Goal: Book appointment/travel/reservation

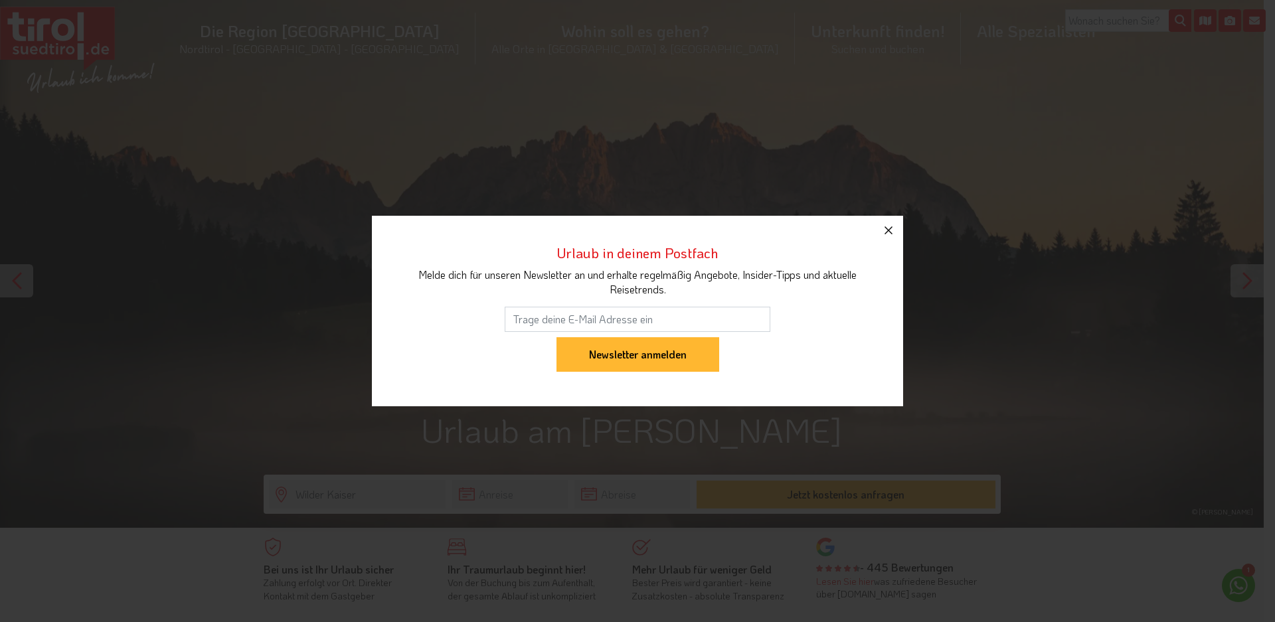
click at [887, 229] on icon "button" at bounding box center [889, 231] width 8 height 8
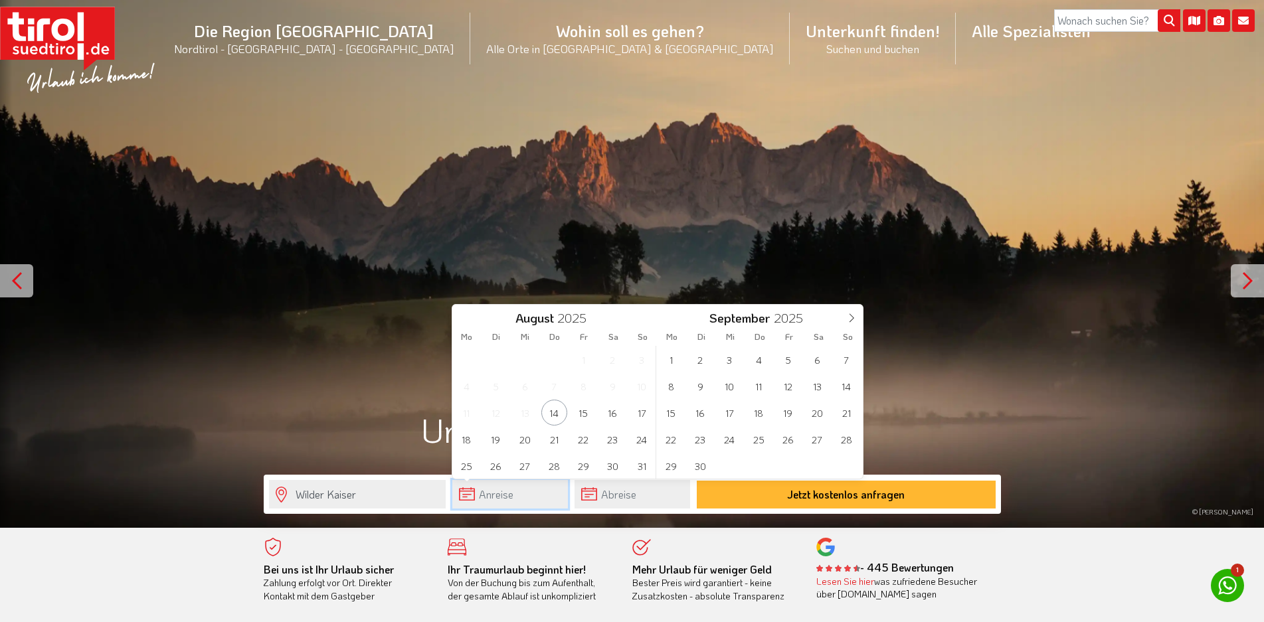
click at [470, 491] on input "text" at bounding box center [510, 494] width 116 height 29
click at [848, 384] on span "14" at bounding box center [847, 386] width 26 height 26
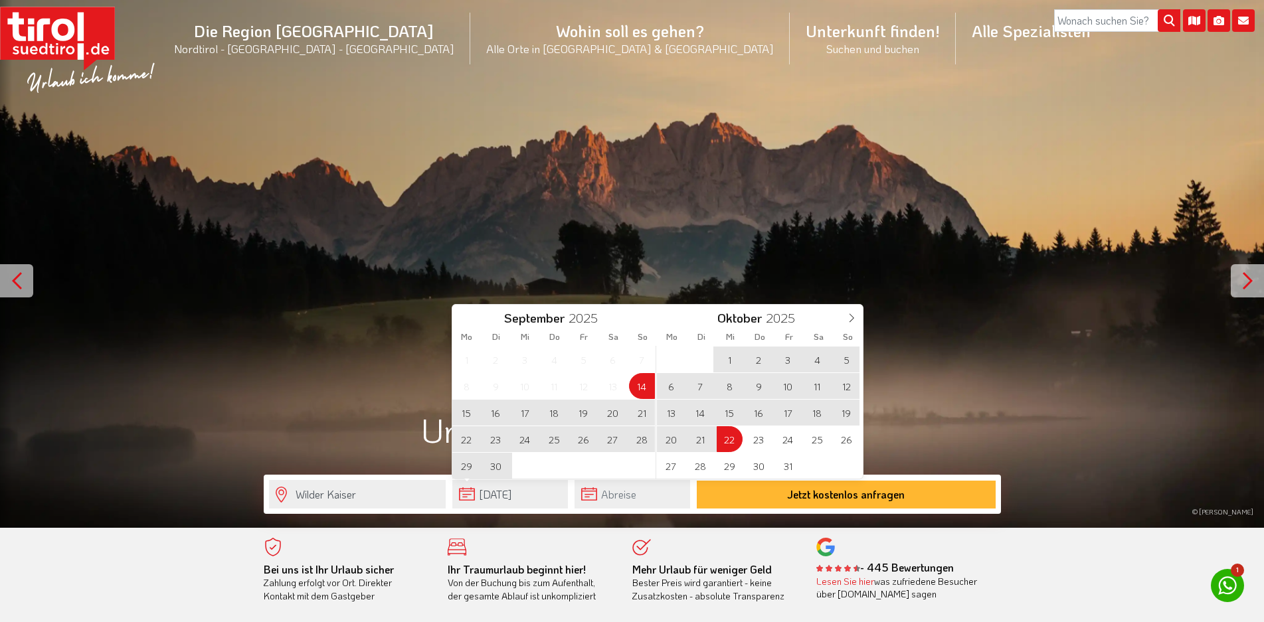
click at [728, 439] on span "22" at bounding box center [730, 439] width 26 height 26
type input "[DATE]"
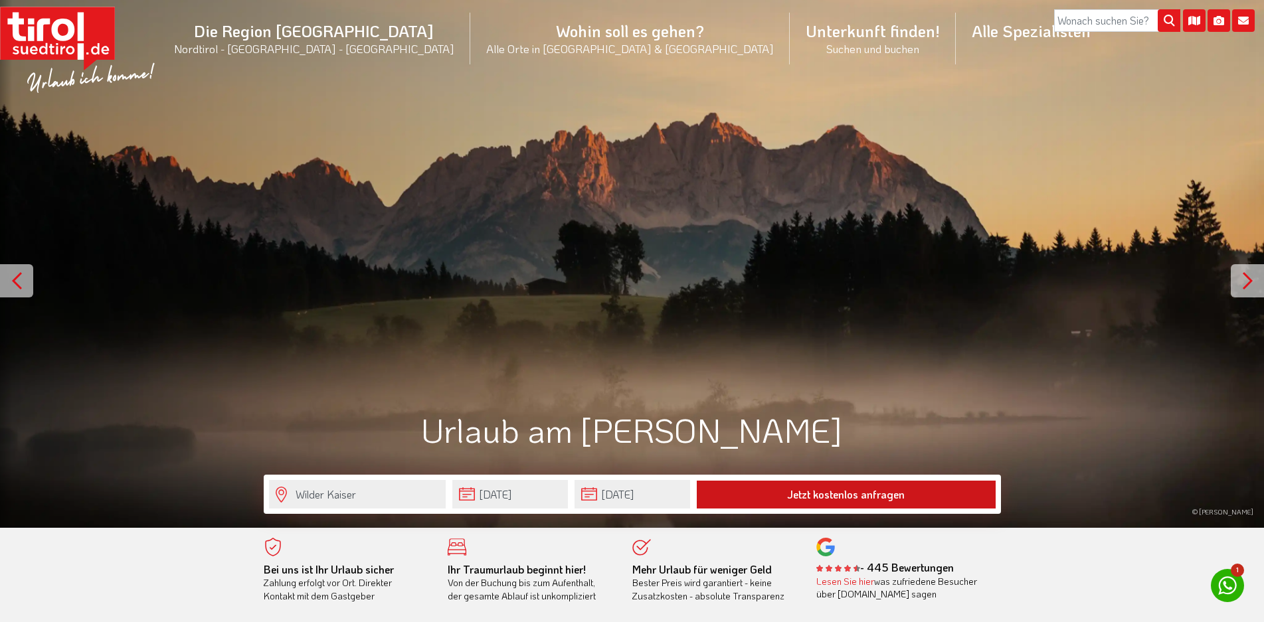
click at [846, 493] on button "Jetzt kostenlos anfragen" at bounding box center [846, 495] width 299 height 28
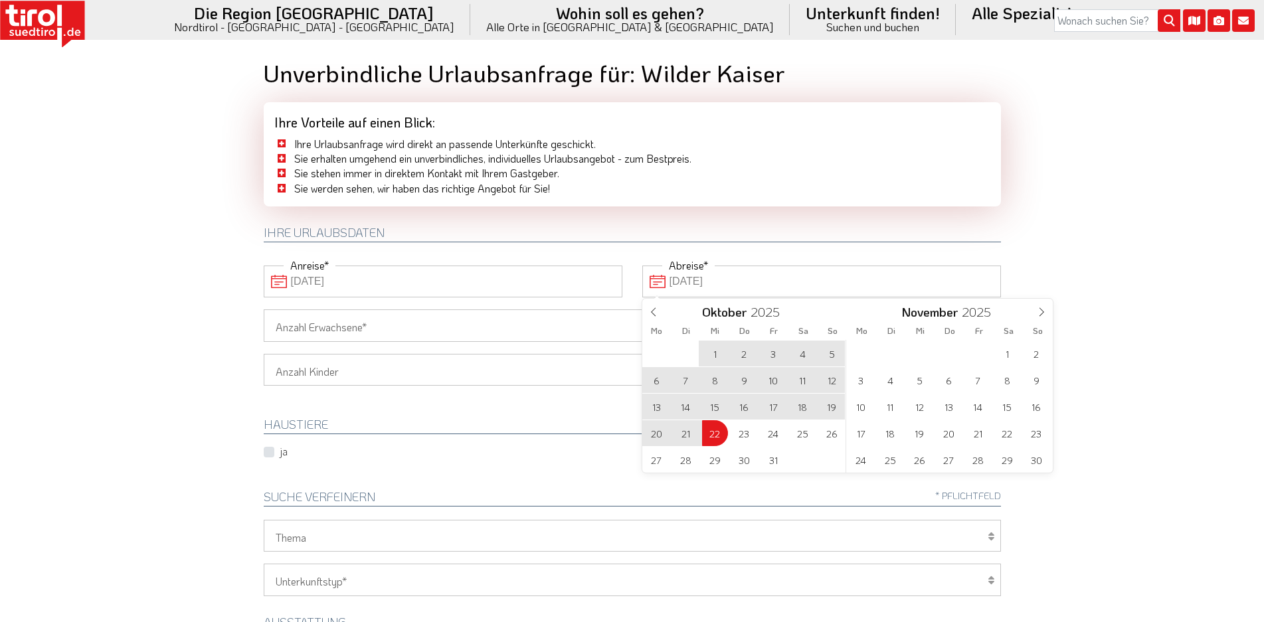
click at [654, 279] on input "[DATE]" at bounding box center [821, 282] width 359 height 32
click at [747, 355] on span "2" at bounding box center [744, 354] width 26 height 26
type input "[DATE]"
type input "02-10-2025"
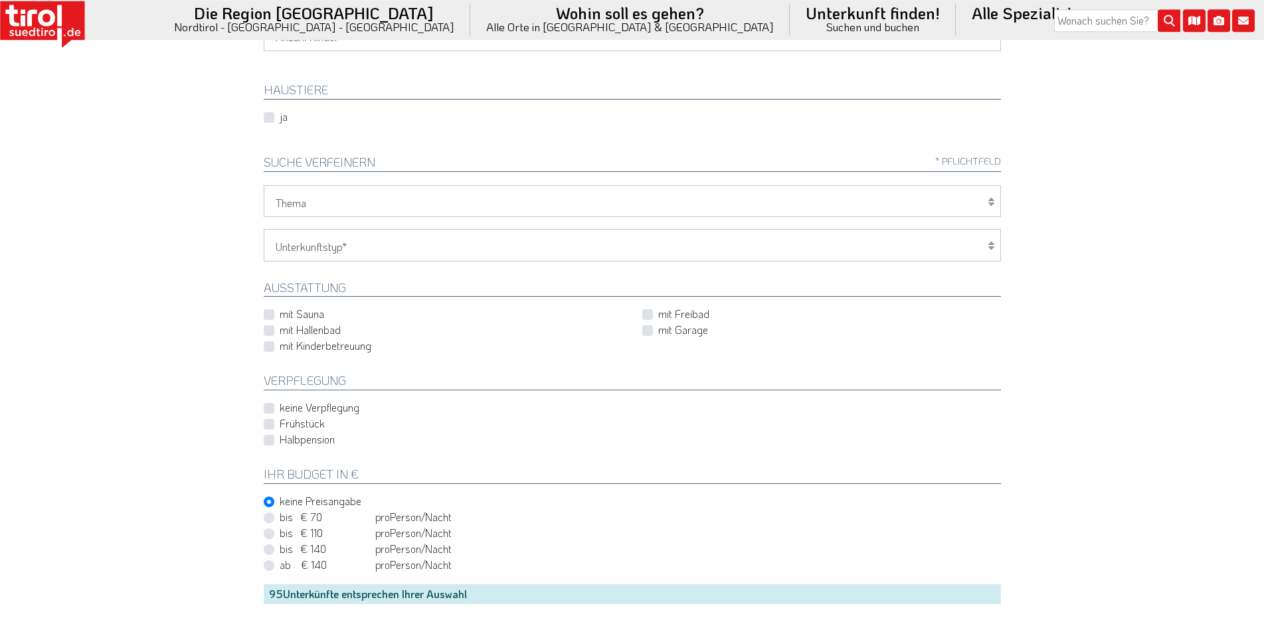
scroll to position [367, 0]
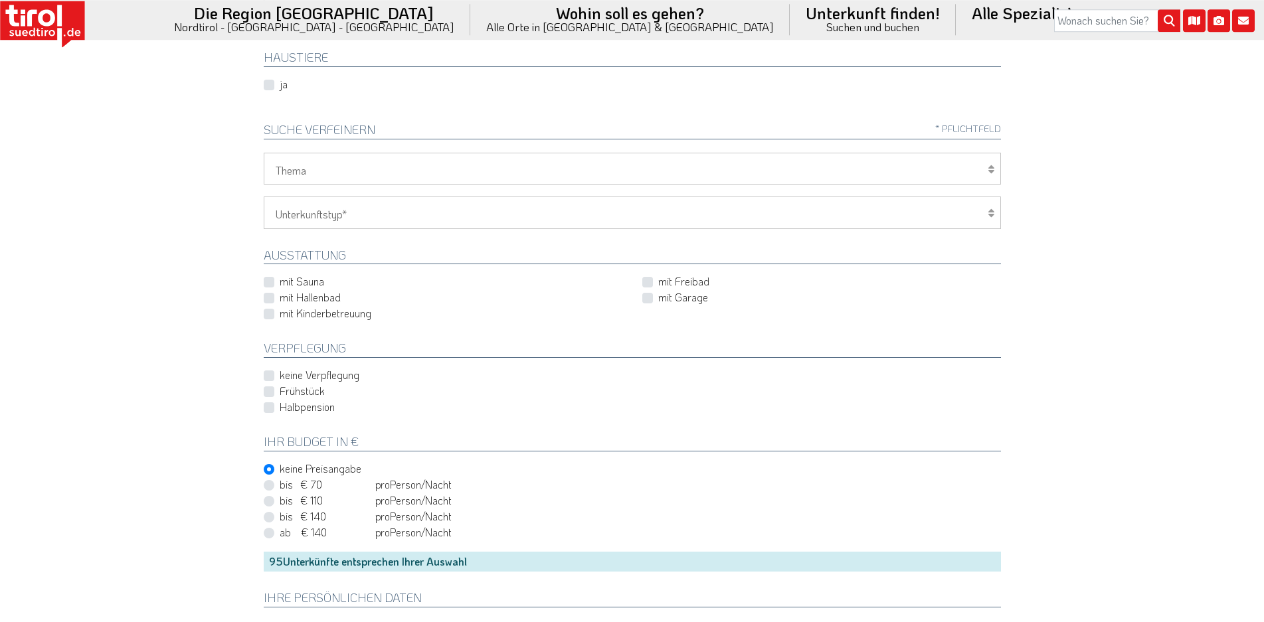
click at [280, 299] on label "mit Hallenbad" at bounding box center [310, 297] width 61 height 15
click at [268, 299] on input "mit Hallenbad" at bounding box center [445, 298] width 359 height 9
checkbox input "true"
click at [280, 392] on label "Frühstück" at bounding box center [302, 391] width 45 height 15
click at [267, 392] on input "Frühstück" at bounding box center [634, 391] width 737 height 9
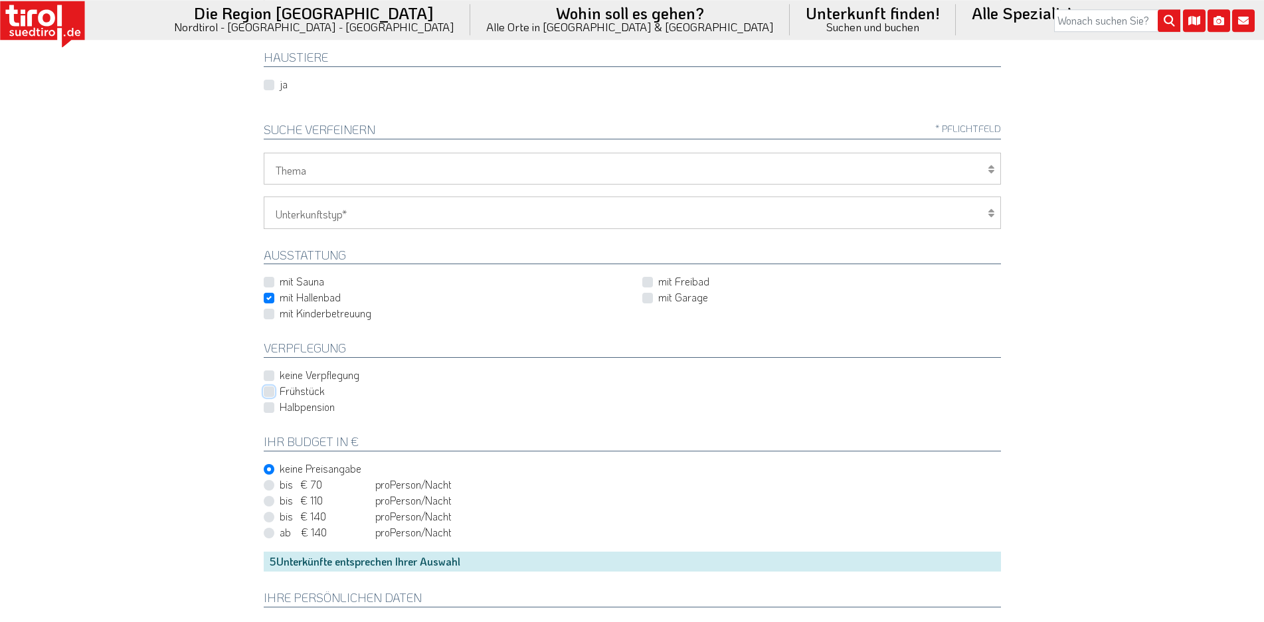
checkbox input "true"
click at [280, 411] on label "Halbpension" at bounding box center [307, 407] width 55 height 15
click at [268, 411] on input "Halbpension" at bounding box center [634, 407] width 737 height 9
click at [280, 406] on label "Halbpension" at bounding box center [307, 407] width 55 height 15
click at [270, 406] on input "Halbpension" at bounding box center [634, 407] width 737 height 9
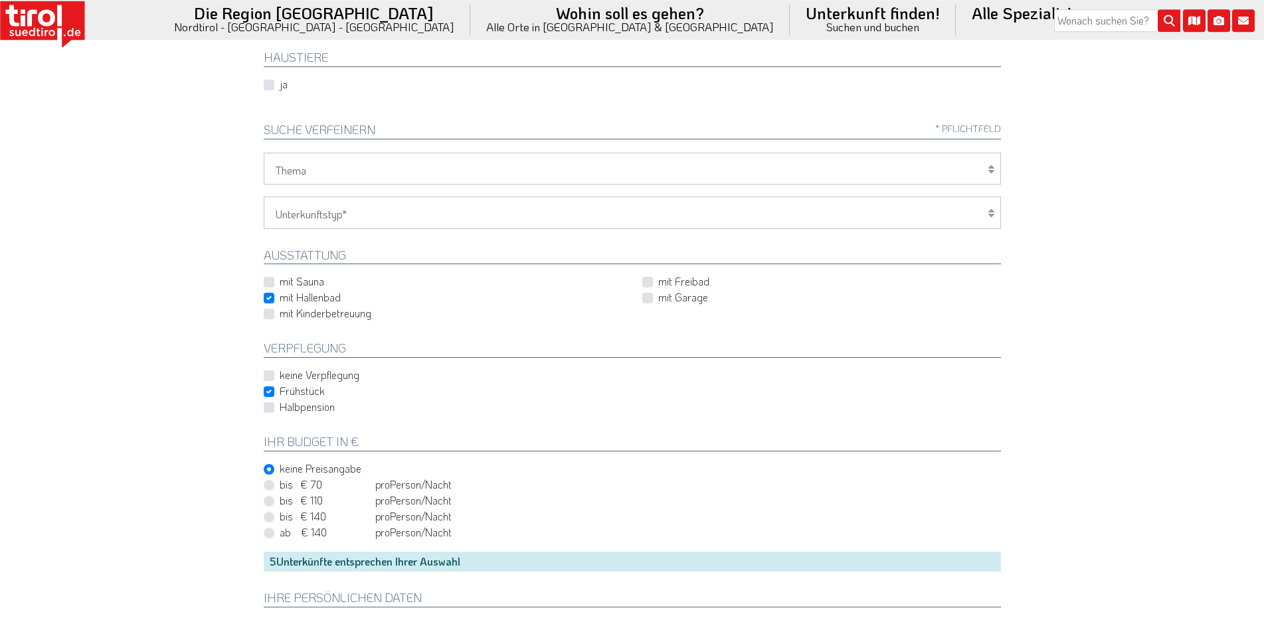
click at [280, 406] on label "Halbpension" at bounding box center [307, 407] width 55 height 15
click at [270, 406] on input "Halbpension" at bounding box center [634, 407] width 737 height 9
checkbox input "true"
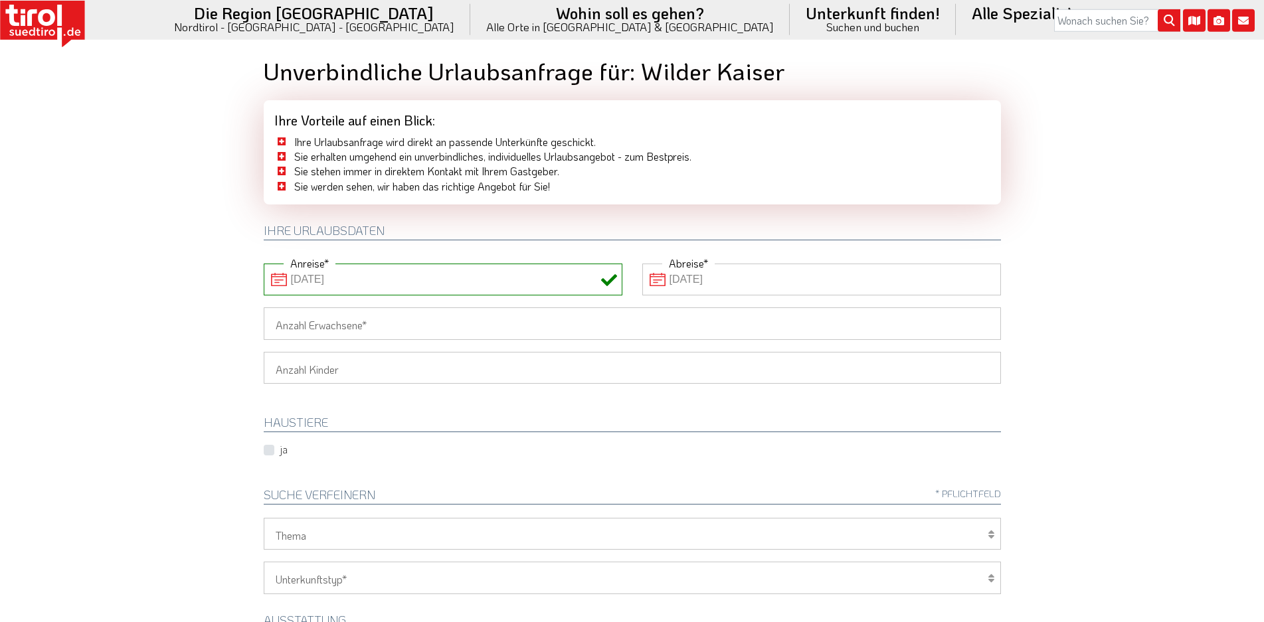
scroll to position [0, 0]
click at [652, 282] on input "02-10-2025" at bounding box center [821, 282] width 359 height 32
click at [654, 308] on icon at bounding box center [653, 312] width 9 height 9
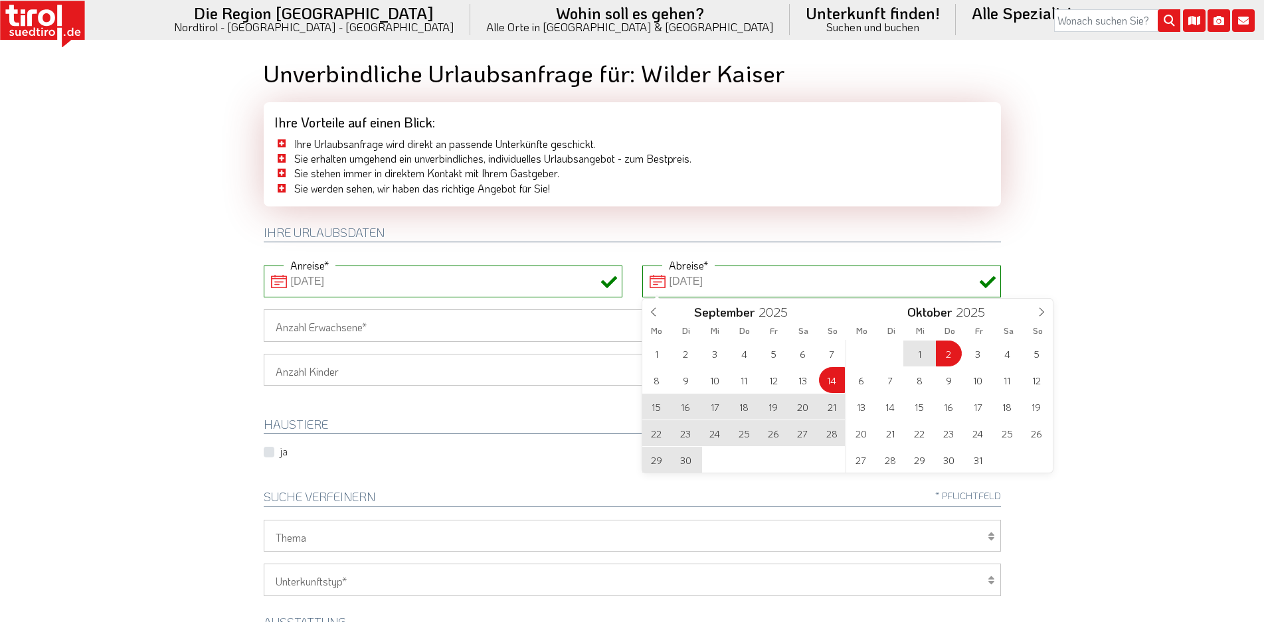
click at [716, 436] on span "24" at bounding box center [715, 434] width 26 height 26
type input "[DATE]"
type input "24-09-2025"
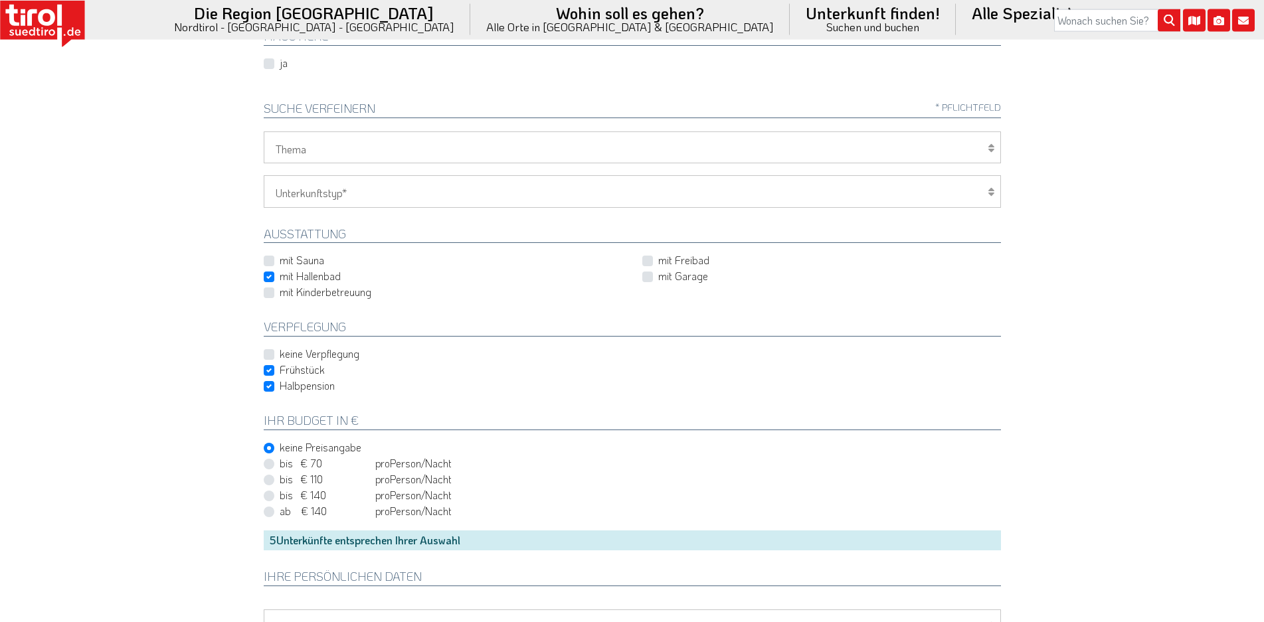
scroll to position [456, 0]
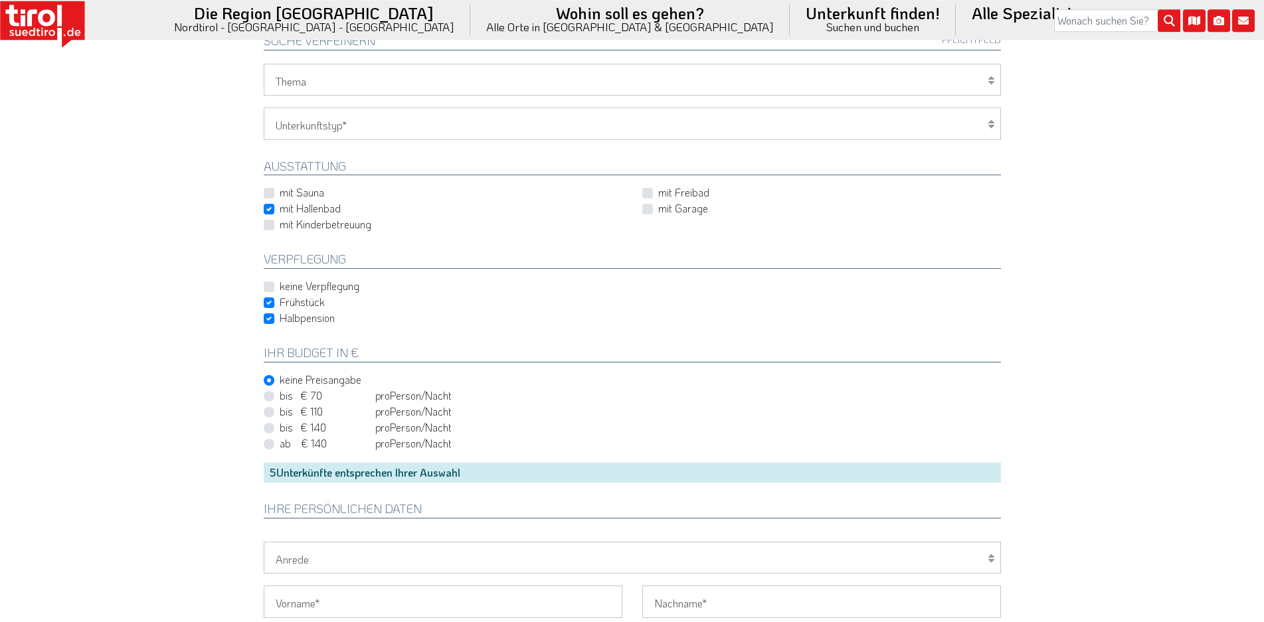
click at [280, 320] on label "Halbpension" at bounding box center [307, 318] width 55 height 15
click at [268, 320] on input "Halbpension" at bounding box center [634, 318] width 737 height 9
checkbox input "false"
click at [280, 301] on label "Frühstück" at bounding box center [302, 302] width 45 height 15
click at [267, 301] on input "Frühstück" at bounding box center [634, 302] width 737 height 9
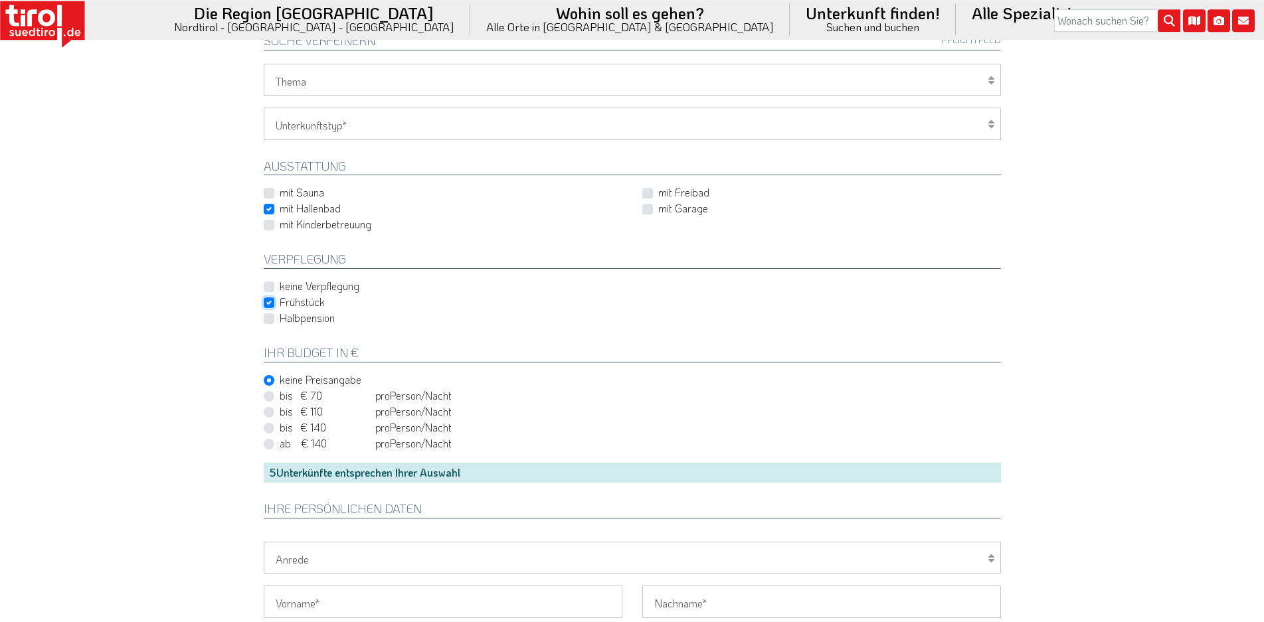
checkbox input "false"
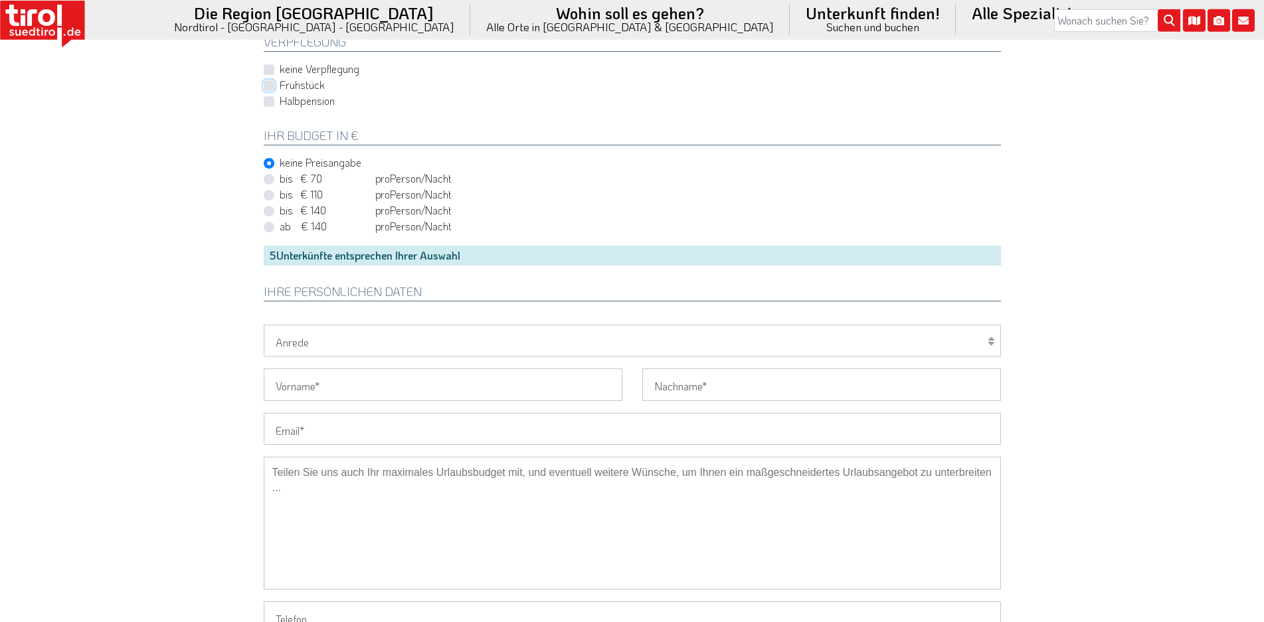
scroll to position [0, 0]
